Goal: Navigation & Orientation: Find specific page/section

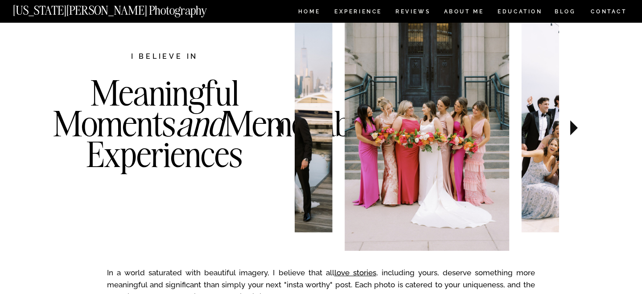
scroll to position [355, 0]
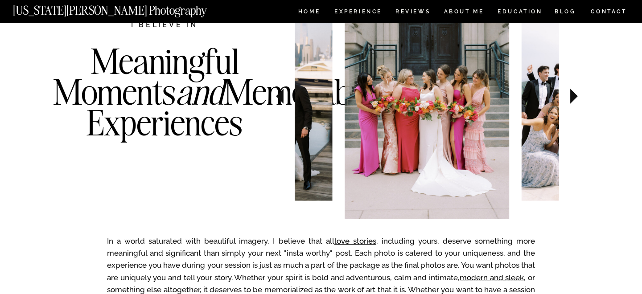
click at [576, 98] on icon at bounding box center [574, 96] width 30 height 31
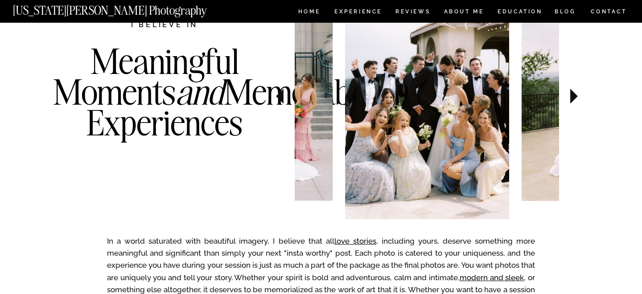
click at [576, 98] on icon at bounding box center [574, 96] width 30 height 31
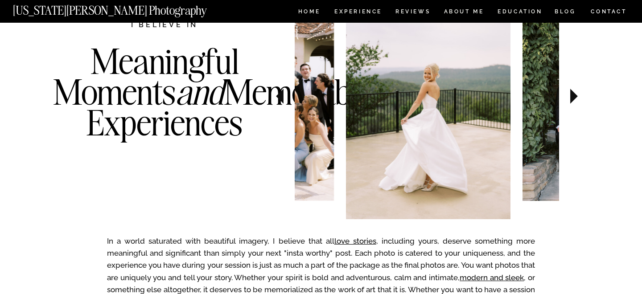
click at [576, 98] on icon at bounding box center [574, 96] width 30 height 31
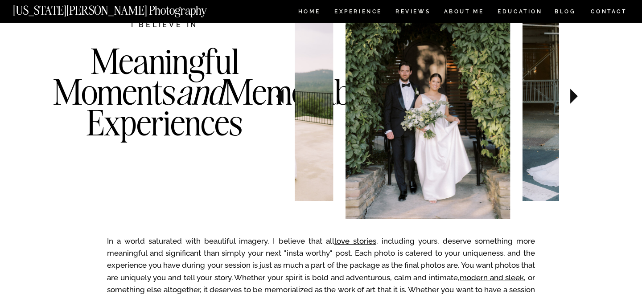
click at [576, 98] on icon at bounding box center [574, 96] width 30 height 31
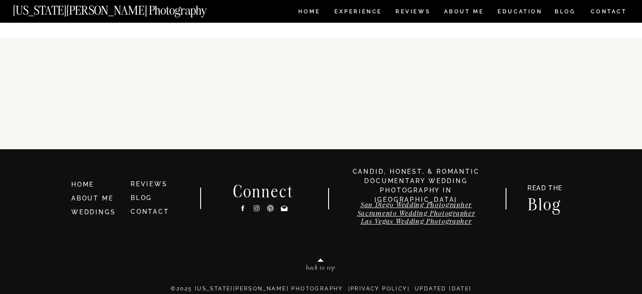
scroll to position [4648, 0]
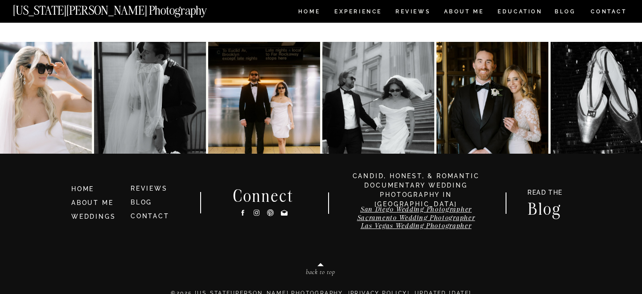
click at [99, 217] on link "WEDDINGS" at bounding box center [93, 216] width 44 height 7
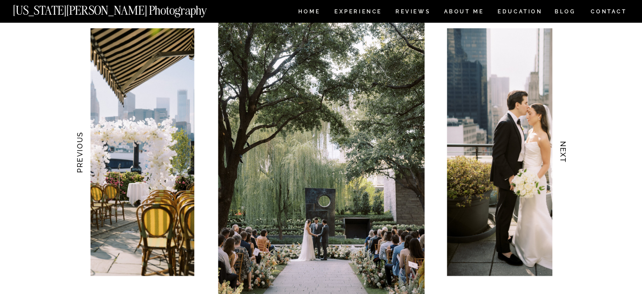
scroll to position [901, 0]
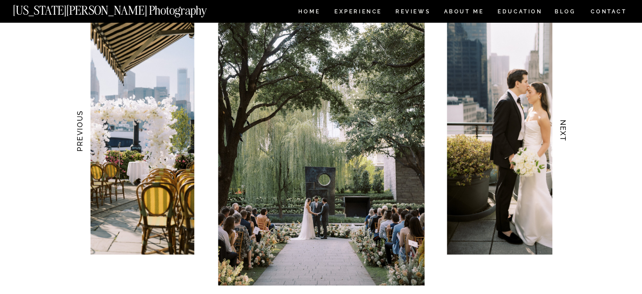
click at [565, 133] on h3 "NEXT" at bounding box center [562, 131] width 9 height 56
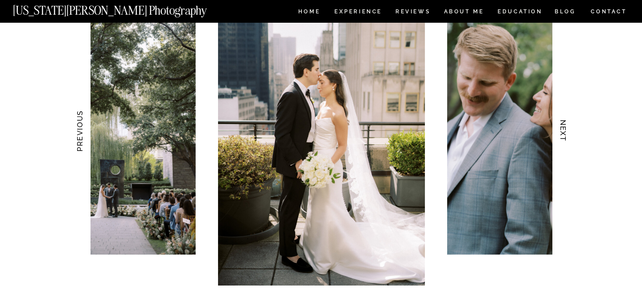
click at [565, 133] on h3 "NEXT" at bounding box center [562, 131] width 9 height 56
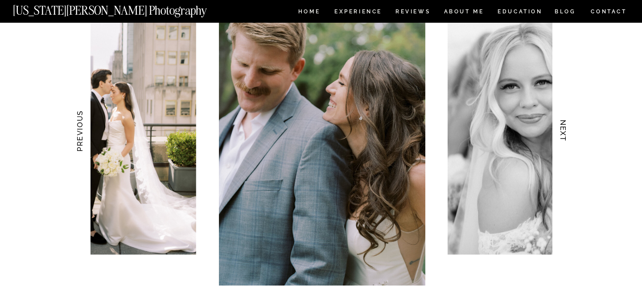
click at [565, 133] on h3 "NEXT" at bounding box center [562, 131] width 9 height 56
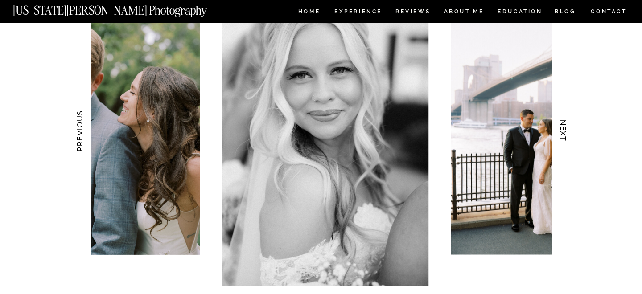
click at [565, 133] on h3 "NEXT" at bounding box center [562, 131] width 9 height 56
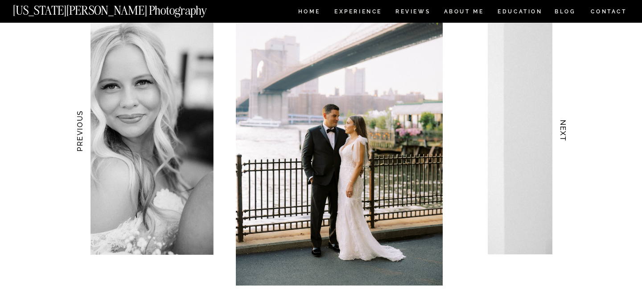
click at [565, 133] on h3 "NEXT" at bounding box center [562, 131] width 9 height 56
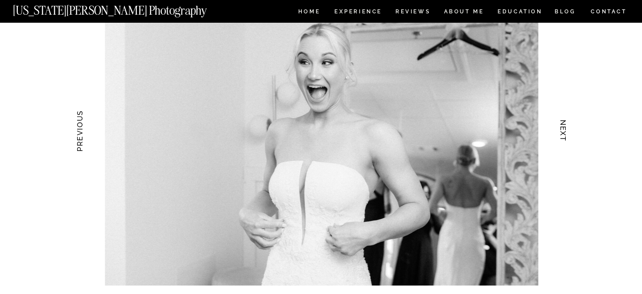
click at [565, 133] on h3 "NEXT" at bounding box center [562, 131] width 9 height 56
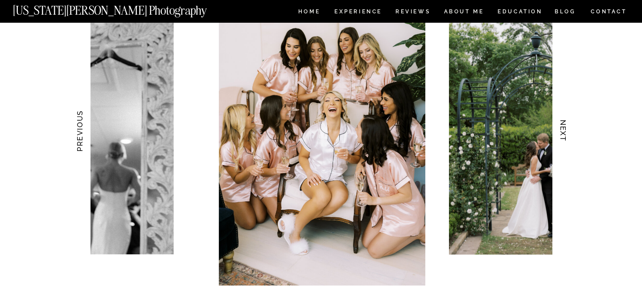
click at [565, 133] on h3 "NEXT" at bounding box center [562, 131] width 9 height 56
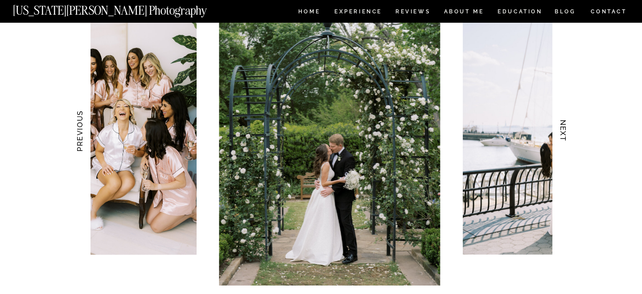
click at [565, 133] on h3 "NEXT" at bounding box center [562, 131] width 9 height 56
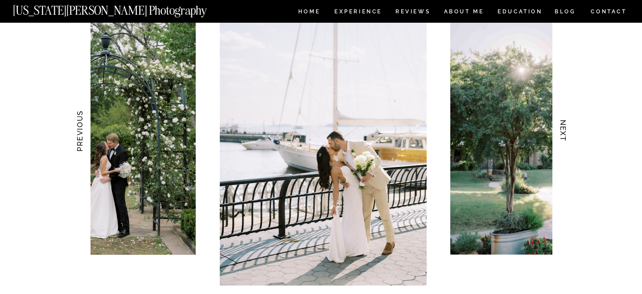
click at [565, 133] on h3 "NEXT" at bounding box center [562, 131] width 9 height 56
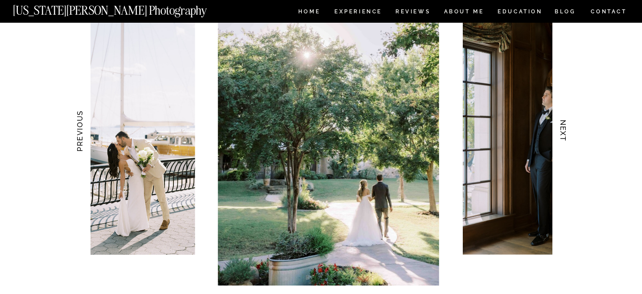
click at [565, 133] on h3 "NEXT" at bounding box center [562, 131] width 9 height 56
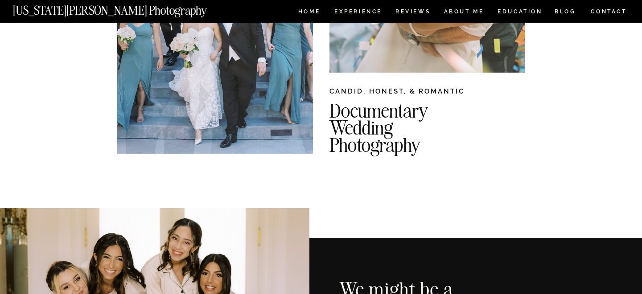
scroll to position [0, 0]
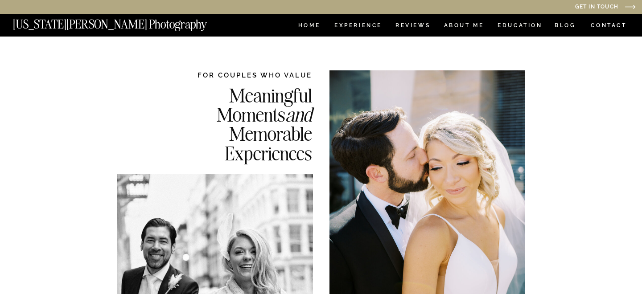
click at [516, 28] on nav "EDUCATION" at bounding box center [519, 27] width 47 height 8
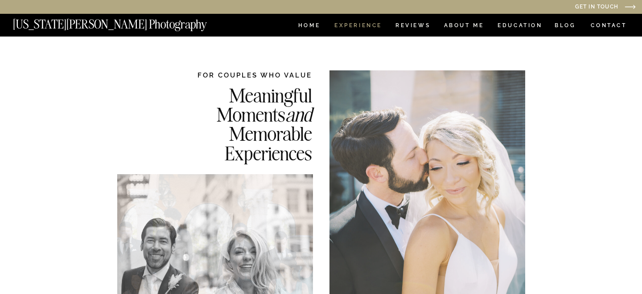
click at [360, 27] on nav "Experience" at bounding box center [357, 27] width 47 height 8
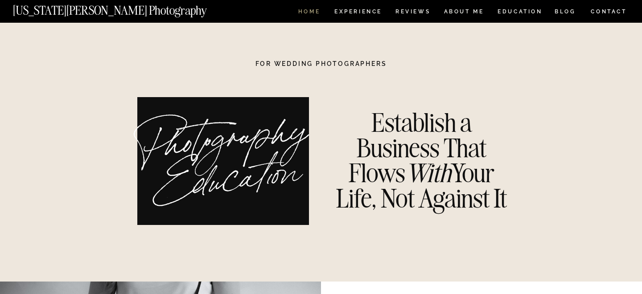
click at [312, 11] on nav "HOME" at bounding box center [308, 13] width 25 height 8
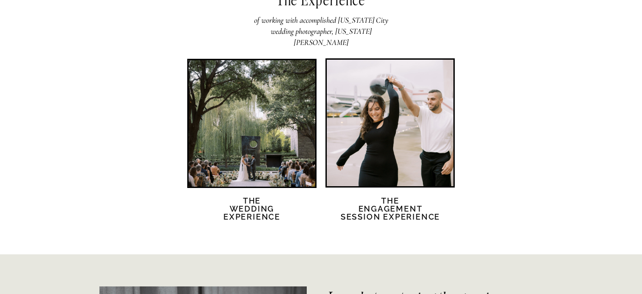
scroll to position [1763, 0]
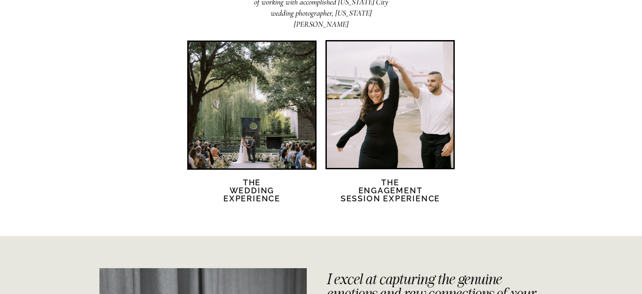
click at [379, 160] on div at bounding box center [390, 104] width 127 height 127
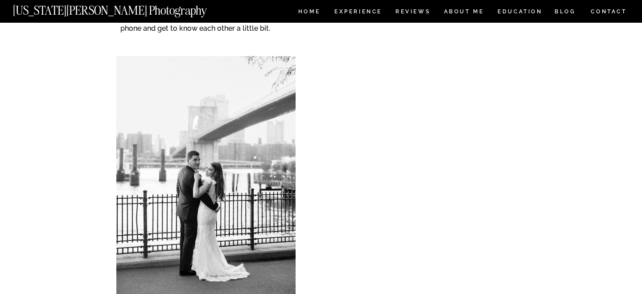
scroll to position [2414, 0]
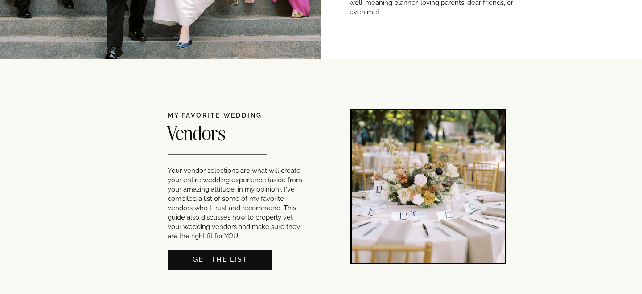
scroll to position [493, 0]
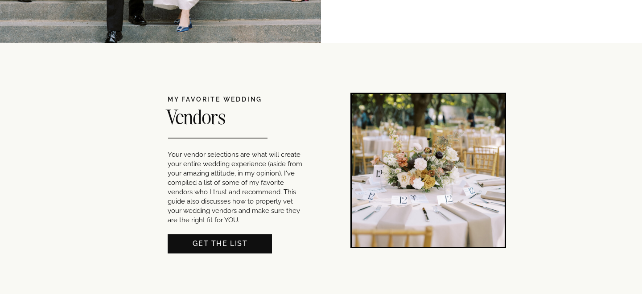
click at [235, 242] on nav "Get THE LIST" at bounding box center [220, 242] width 104 height 9
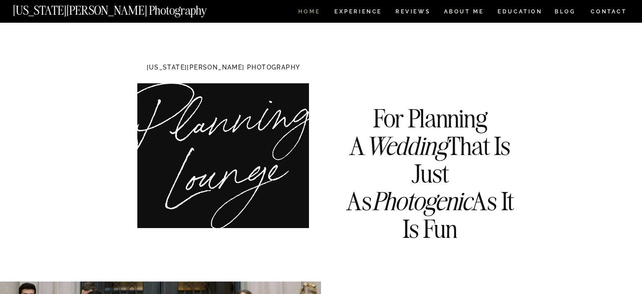
click at [305, 12] on nav "HOME" at bounding box center [308, 13] width 25 height 8
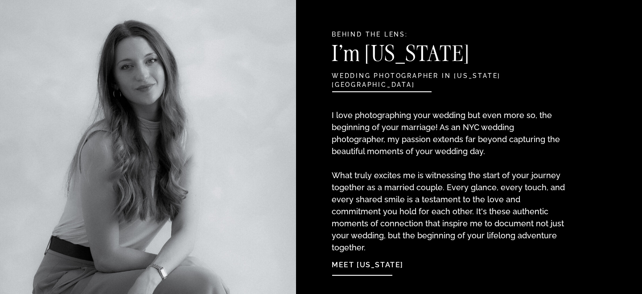
scroll to position [968, 0]
